Goal: Contribute content: Contribute content

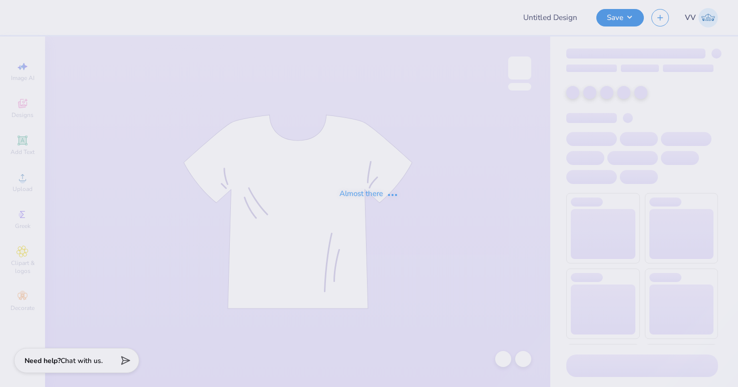
type input "WGC Hand drawn"
type input "Merch"
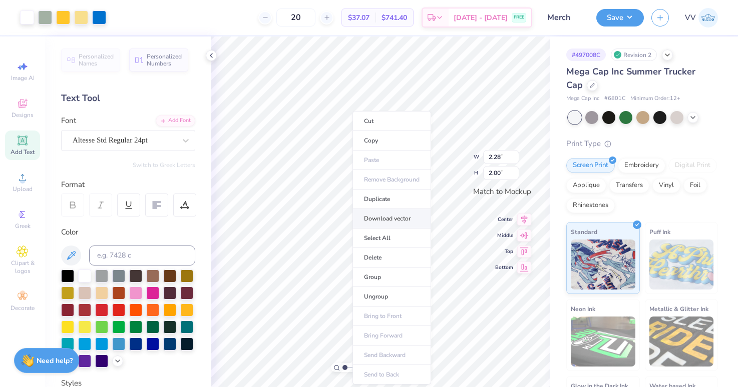
click at [400, 216] on li "Download vector" at bounding box center [391, 219] width 79 height 20
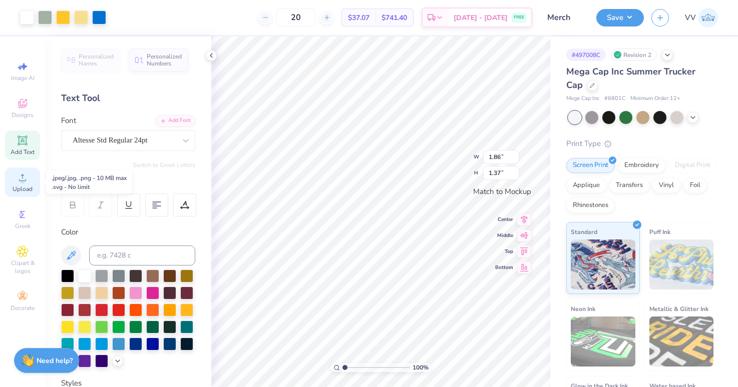
click at [23, 185] on div "Upload" at bounding box center [22, 183] width 35 height 30
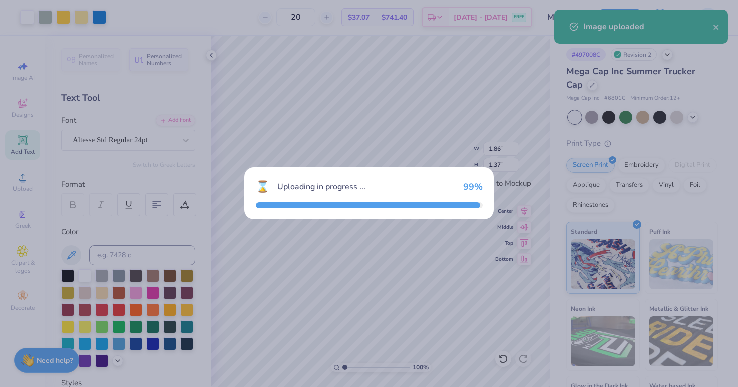
type input "2.69"
type input "1.98"
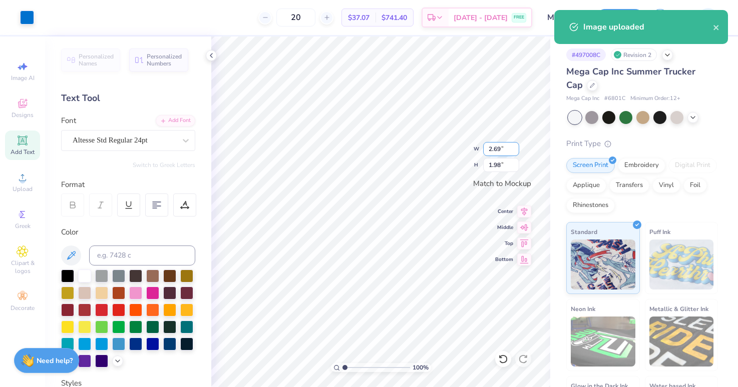
click at [496, 149] on input "2.69" at bounding box center [501, 149] width 36 height 14
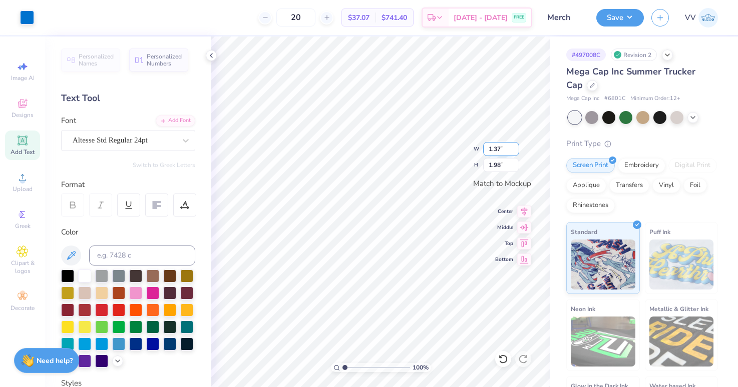
type input "1.37"
click at [497, 163] on input "1.01" at bounding box center [501, 165] width 36 height 14
type input "1.37"
type input "1.86"
click at [359, 368] on input "range" at bounding box center [376, 367] width 68 height 9
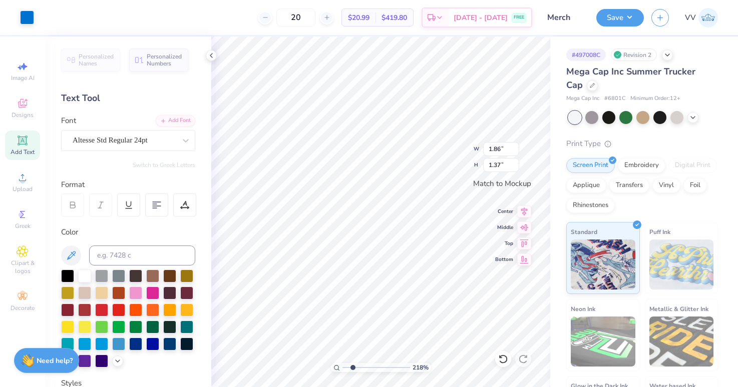
drag, startPoint x: 359, startPoint y: 365, endPoint x: 353, endPoint y: 363, distance: 6.5
click at [352, 365] on input "range" at bounding box center [376, 367] width 68 height 9
drag, startPoint x: 340, startPoint y: 370, endPoint x: 332, endPoint y: 363, distance: 10.3
click at [332, 369] on div "100 %" at bounding box center [381, 367] width 100 height 9
click at [349, 369] on input "range" at bounding box center [376, 367] width 68 height 9
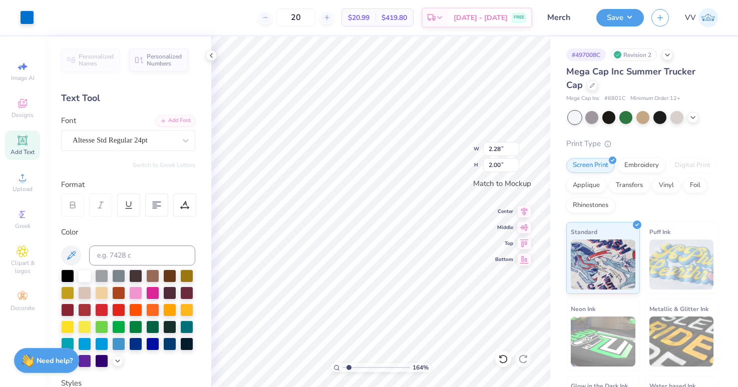
click at [349, 369] on input "range" at bounding box center [376, 367] width 68 height 9
type input "2.31"
click at [353, 369] on input "range" at bounding box center [376, 367] width 68 height 9
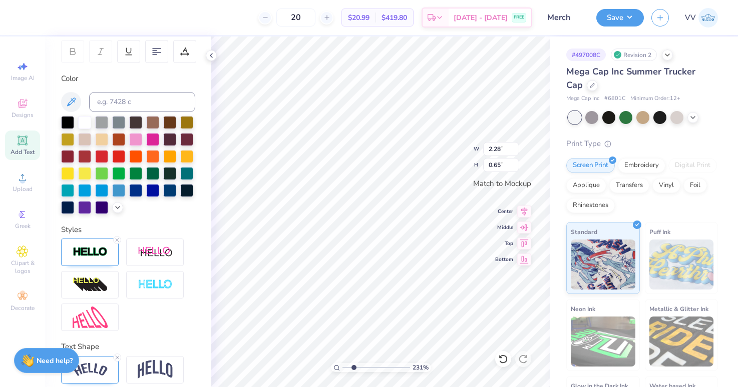
scroll to position [171, 0]
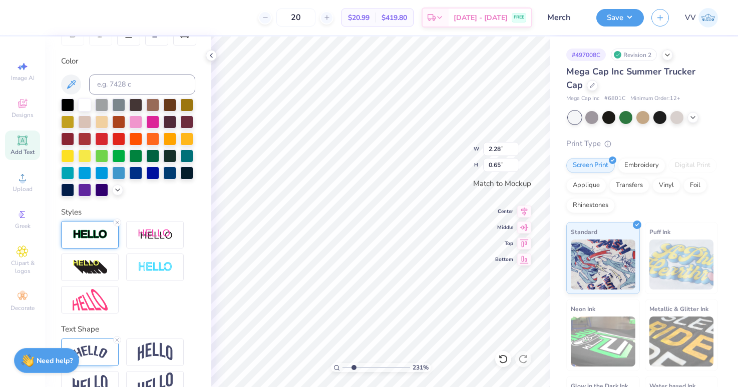
click at [91, 234] on img at bounding box center [90, 235] width 35 height 12
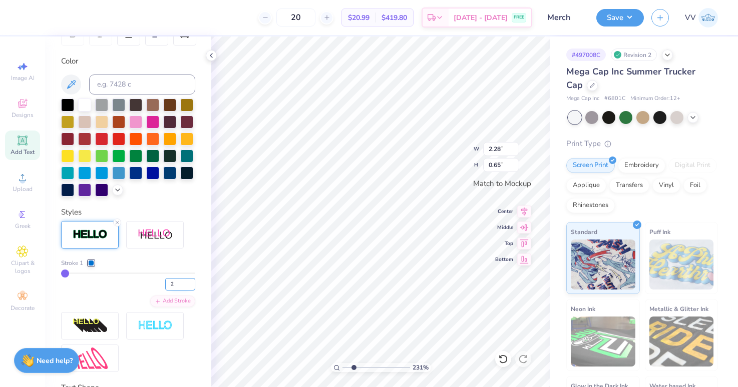
type input "2"
click at [189, 282] on input "2" at bounding box center [180, 284] width 30 height 13
type input "2"
type input "2.29"
type input "0.66"
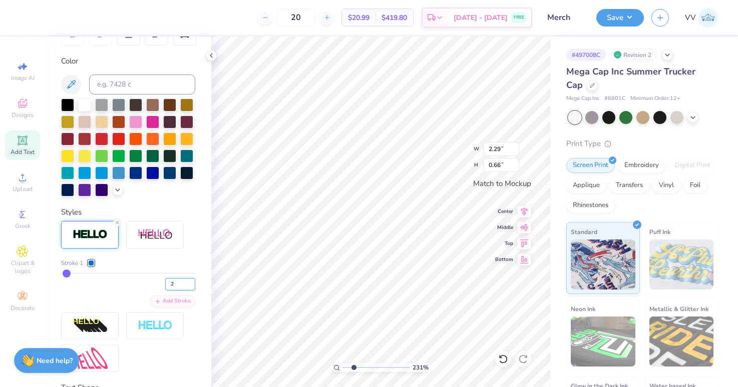
click at [176, 283] on input "2" at bounding box center [180, 284] width 30 height 13
type input "1.5"
type input "2"
type input "2.28"
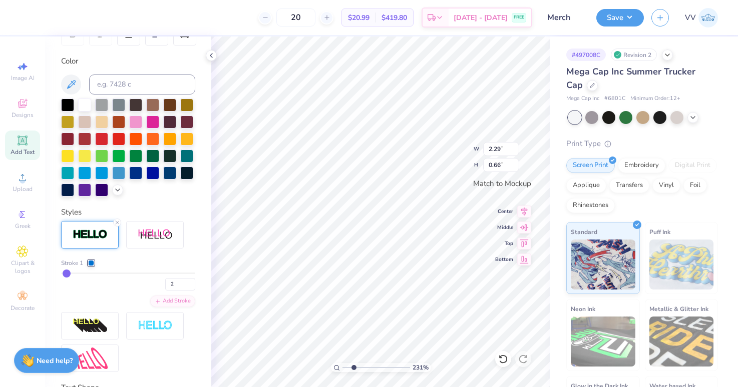
type input "0.65"
type input "2"
type input "3.82"
drag, startPoint x: 356, startPoint y: 366, endPoint x: 363, endPoint y: 367, distance: 7.0
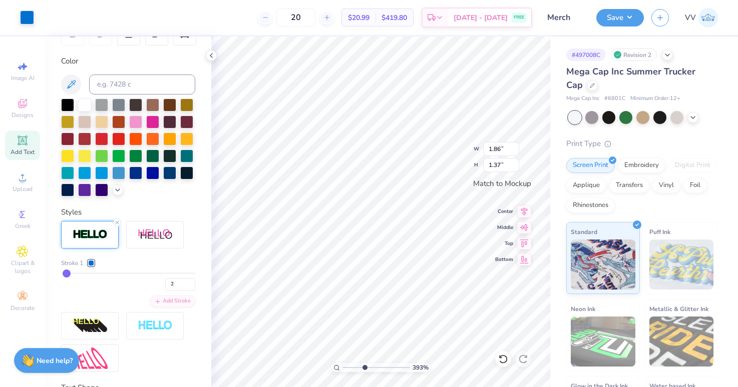
click at [363, 367] on input "range" at bounding box center [376, 367] width 68 height 9
type input "2"
type input "1"
click at [317, 367] on div "100 %" at bounding box center [380, 212] width 351 height 351
click at [622, 14] on button "Save" at bounding box center [620, 17] width 48 height 18
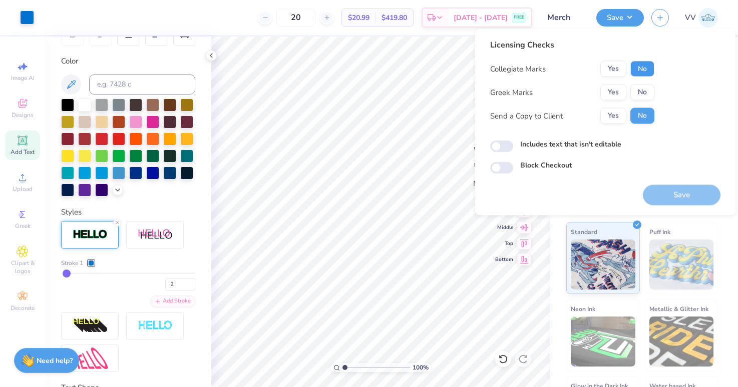
click at [643, 71] on button "No" at bounding box center [642, 69] width 24 height 16
click at [616, 90] on button "Yes" at bounding box center [613, 93] width 26 height 16
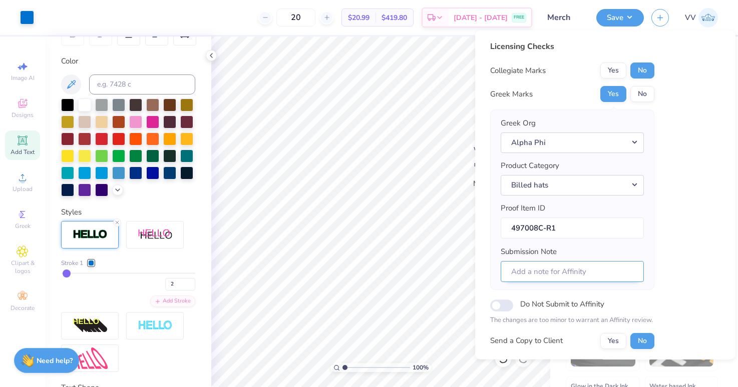
scroll to position [81, 0]
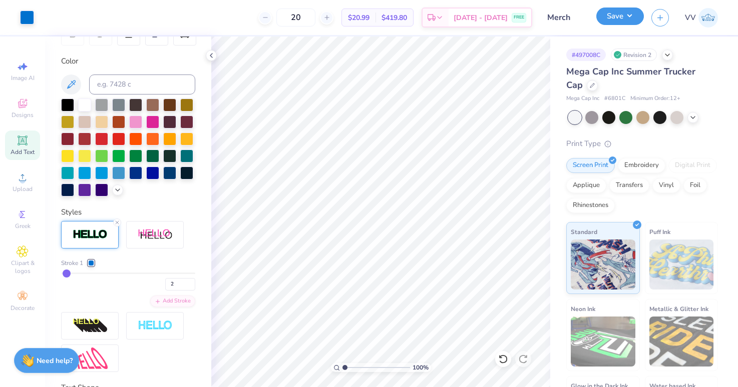
click at [622, 13] on button "Save" at bounding box center [620, 17] width 48 height 18
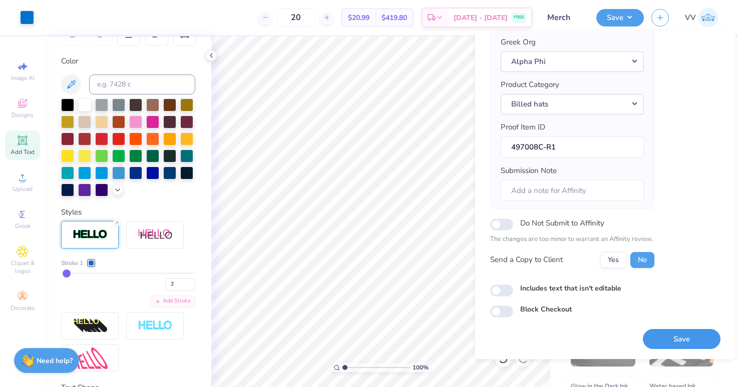
drag, startPoint x: 674, startPoint y: 335, endPoint x: 659, endPoint y: 320, distance: 21.6
click at [673, 335] on button "Save" at bounding box center [682, 339] width 78 height 21
type input "2"
